Goal: Transaction & Acquisition: Download file/media

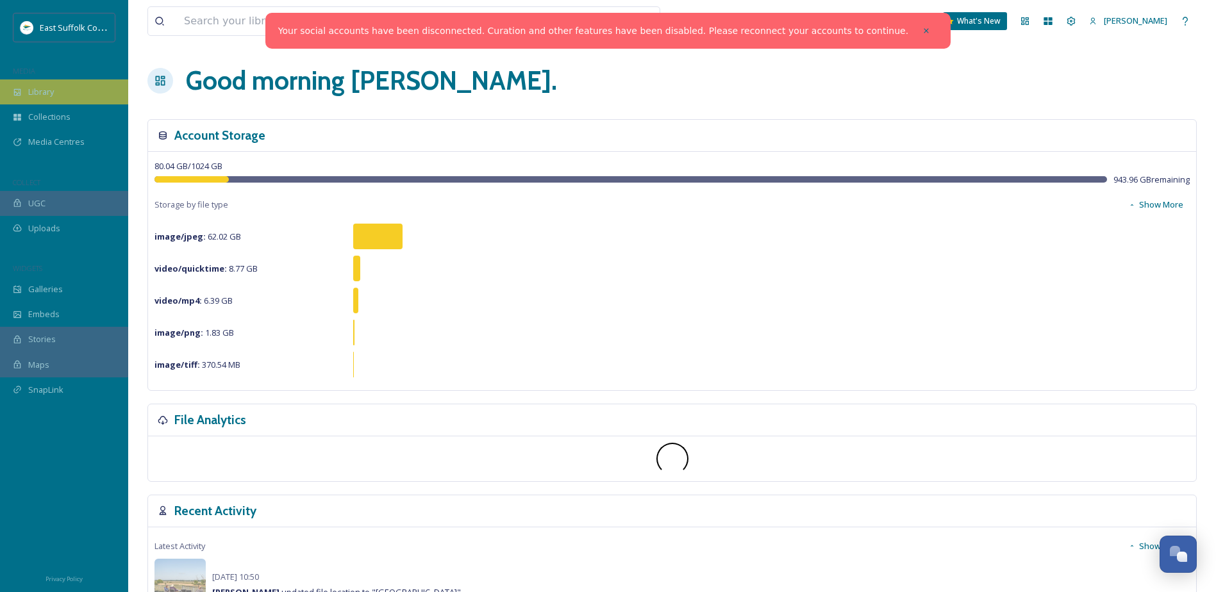
click at [60, 99] on div "Library" at bounding box center [64, 91] width 128 height 25
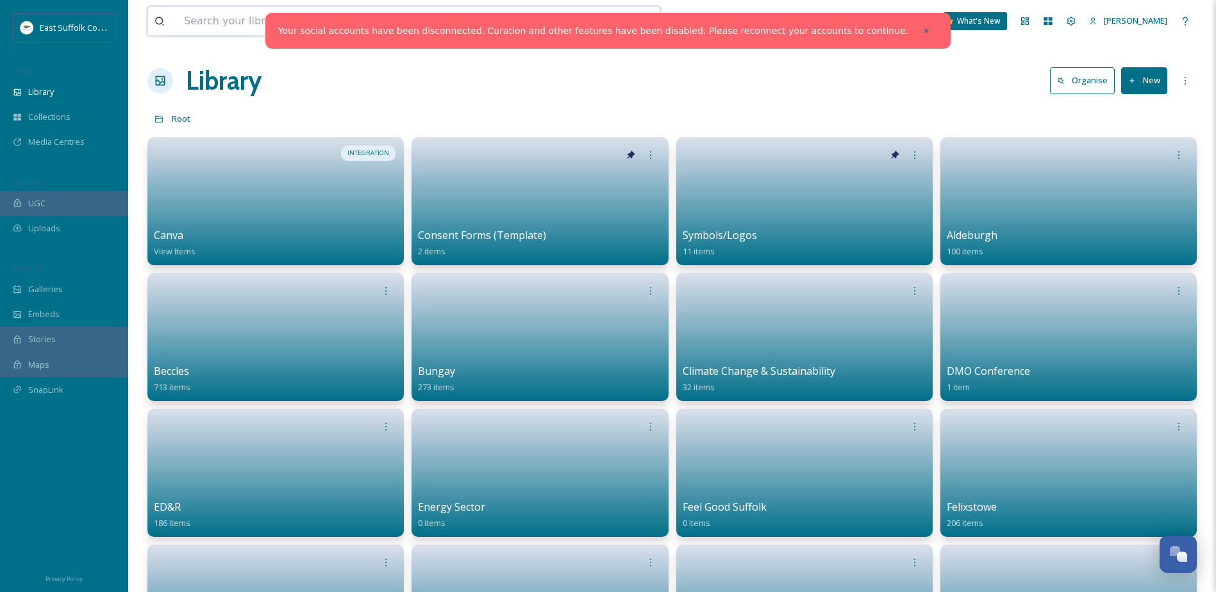
click at [232, 26] on input at bounding box center [365, 21] width 377 height 28
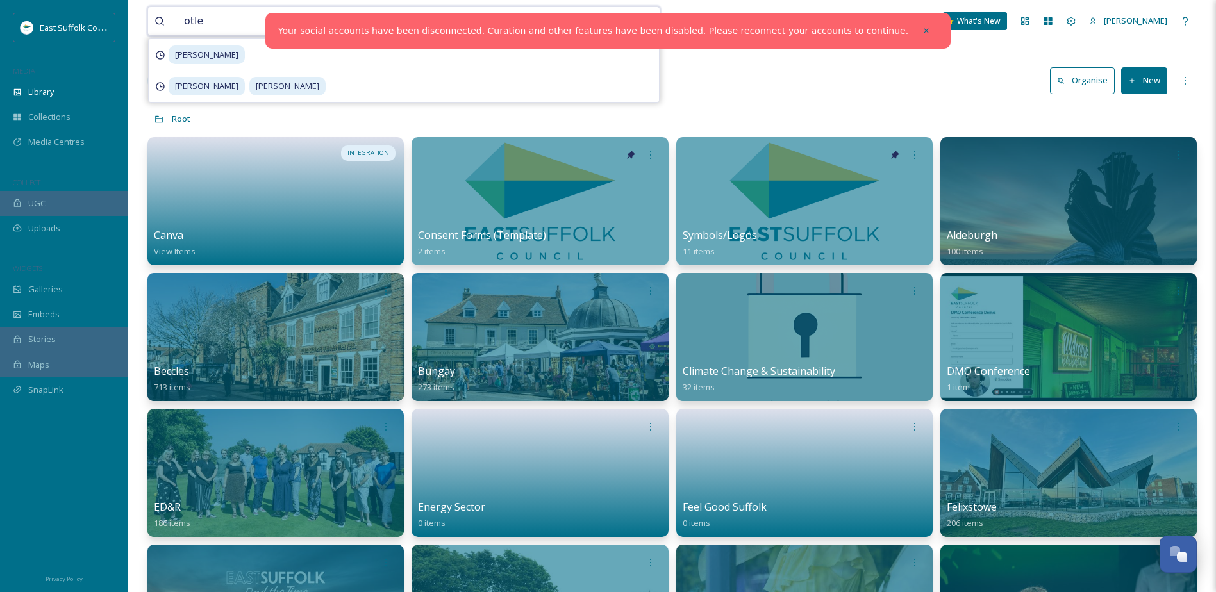
type input "otley"
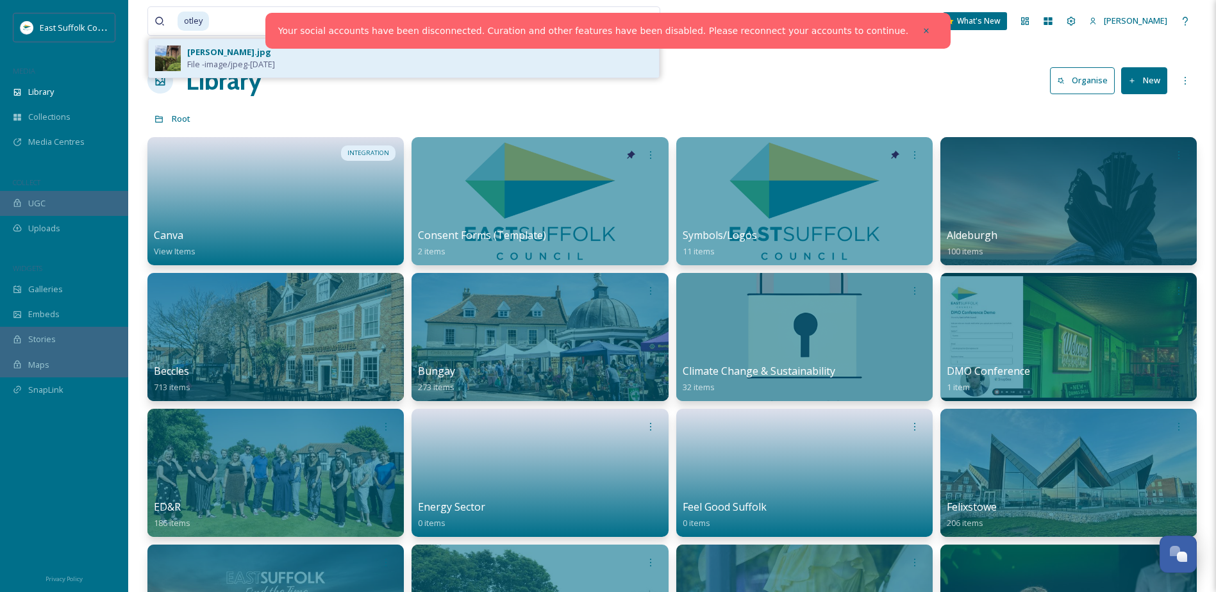
click at [293, 56] on div "[PERSON_NAME].jpg File - image/jpeg - [DATE]" at bounding box center [419, 58] width 465 height 24
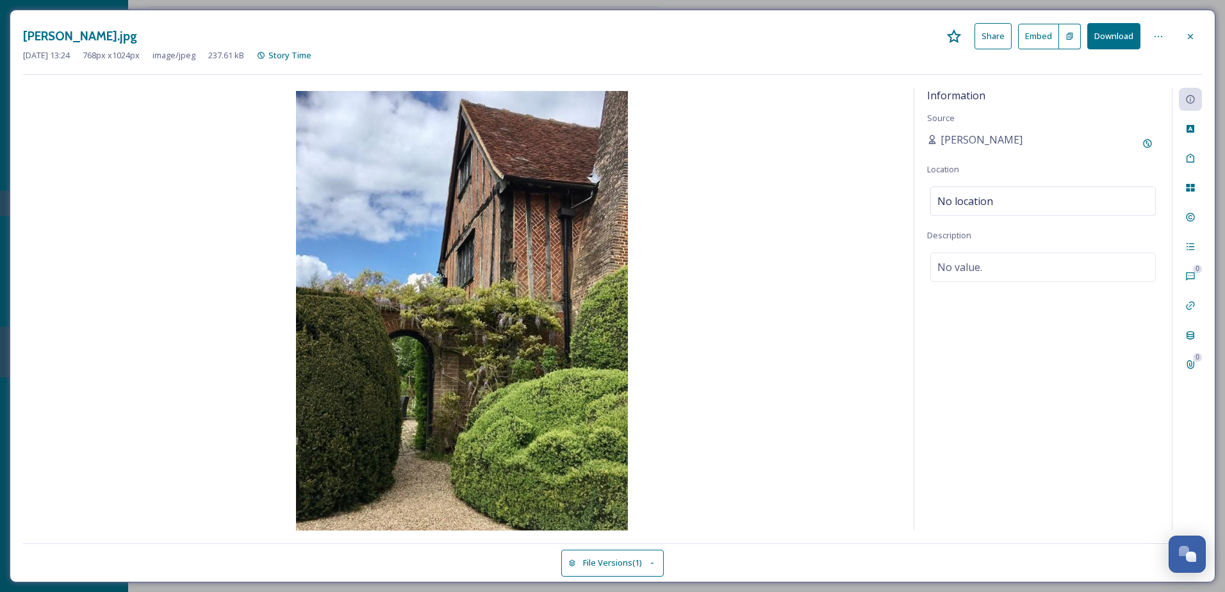
click at [893, 29] on div "[PERSON_NAME].jpg Share Embed Download" at bounding box center [612, 36] width 1179 height 26
click at [1193, 34] on icon at bounding box center [1190, 36] width 10 height 10
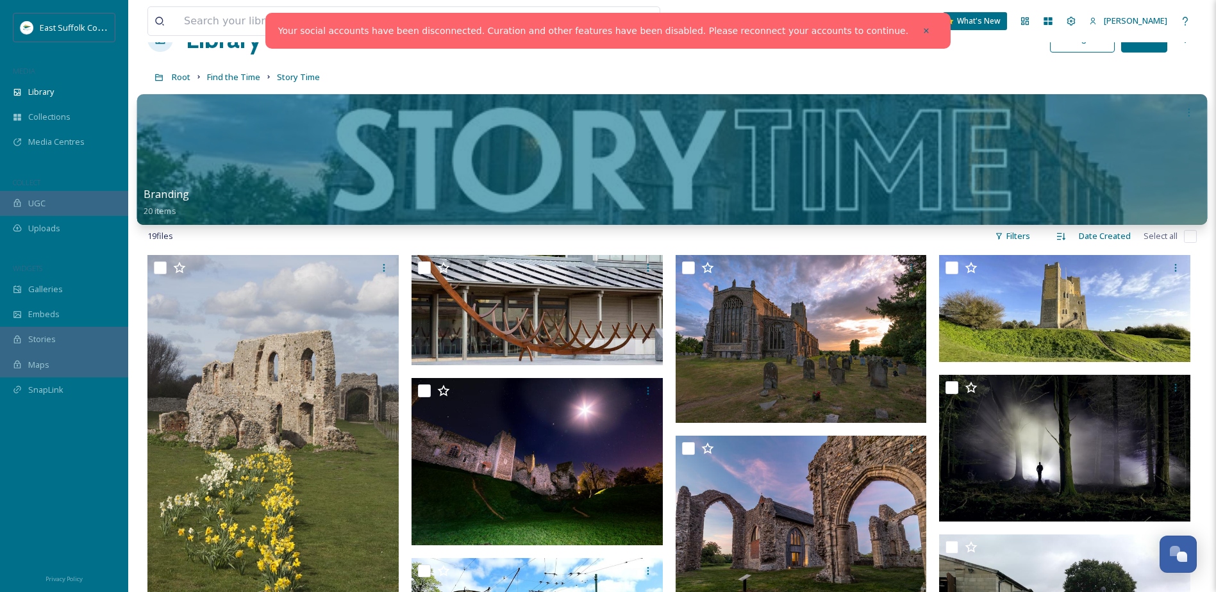
scroll to position [64, 0]
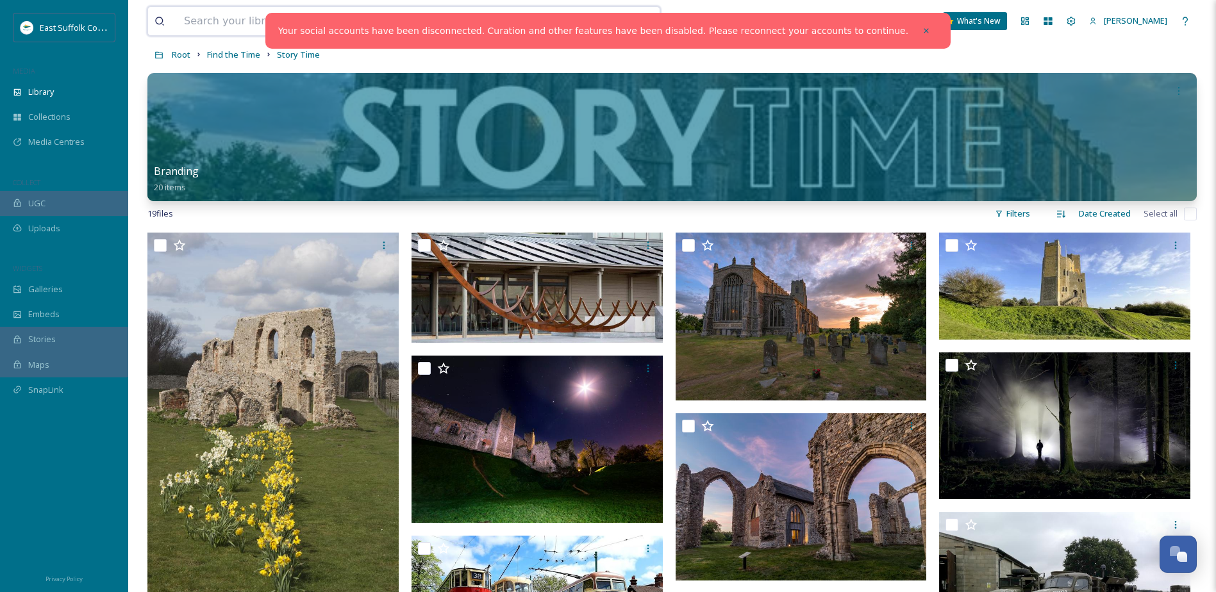
click at [233, 24] on input at bounding box center [354, 21] width 354 height 28
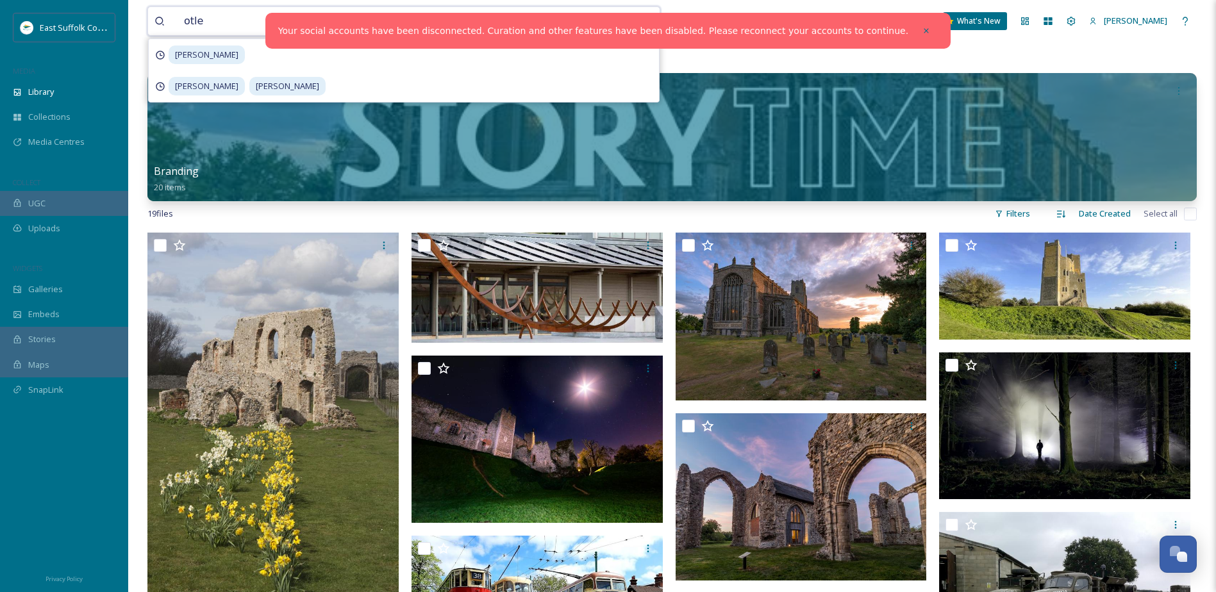
type input "otley"
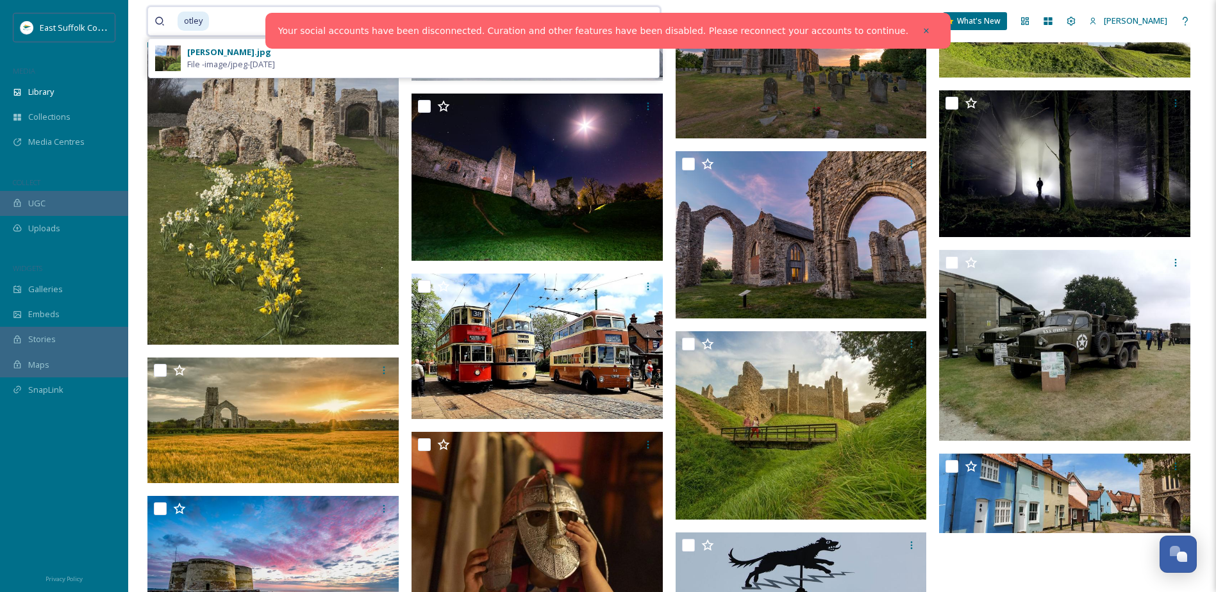
scroll to position [147, 0]
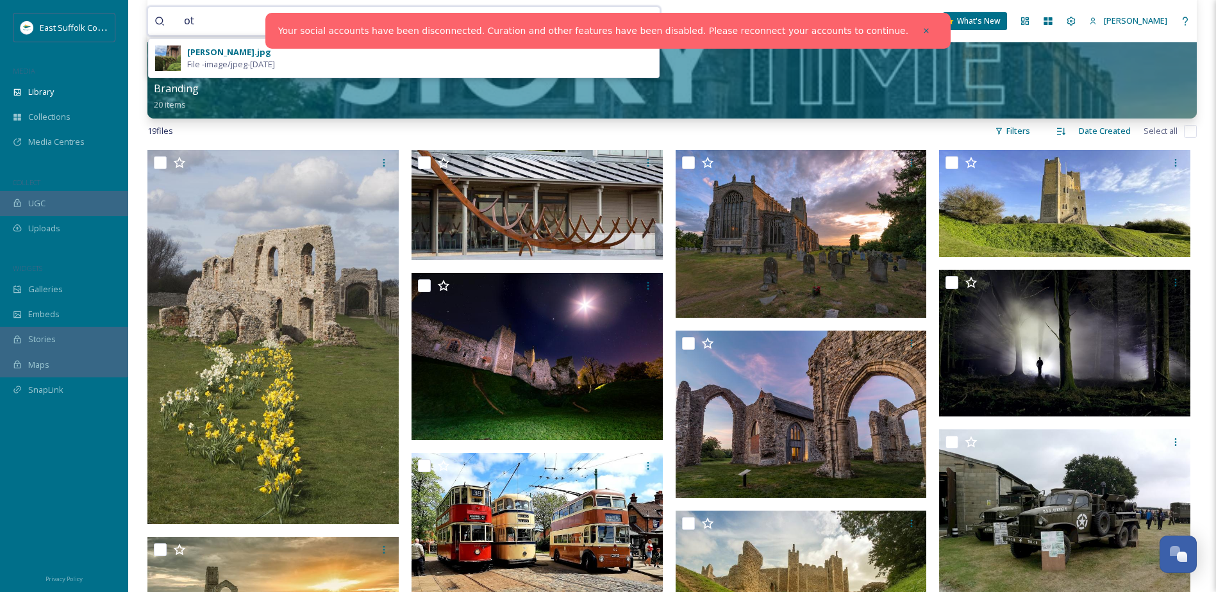
type input "o"
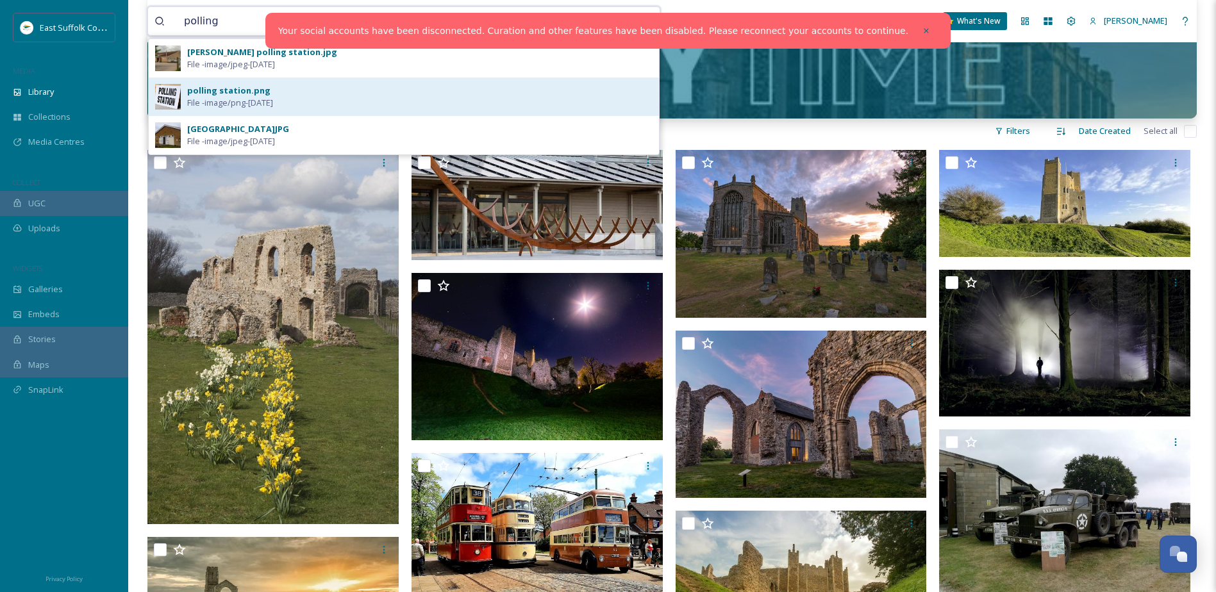
type input "polling"
click at [250, 95] on div "polling station.png" at bounding box center [228, 91] width 83 height 12
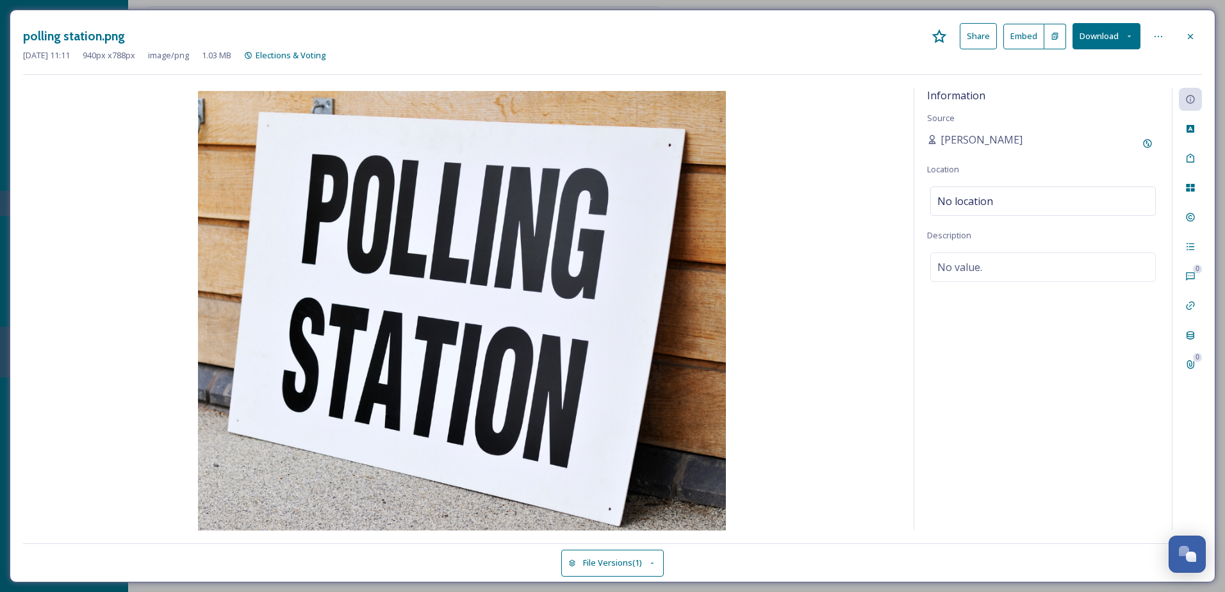
click at [1096, 30] on button "Download" at bounding box center [1107, 36] width 68 height 26
click at [1073, 60] on span "Download Original (940 x 788)" at bounding box center [1077, 66] width 112 height 12
click at [886, 49] on div "[DATE] 11:11 940 px x 788 px image/png 1.03 MB Elections & Voting" at bounding box center [612, 55] width 1179 height 12
click at [1126, 37] on icon at bounding box center [1129, 36] width 8 height 8
click at [1099, 87] on div "Download as JPG" at bounding box center [1077, 90] width 125 height 25
